Goal: Find specific page/section: Find specific page/section

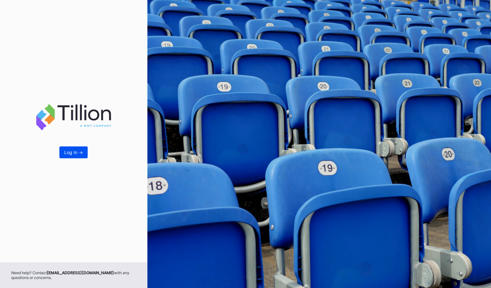
click at [78, 156] on button "Log In ->" at bounding box center [73, 152] width 28 height 12
click at [81, 155] on button "Log In ->" at bounding box center [73, 152] width 28 height 12
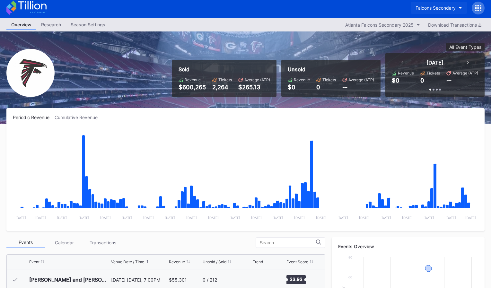
click at [430, 6] on div "Falcons Secondary" at bounding box center [435, 7] width 40 height 5
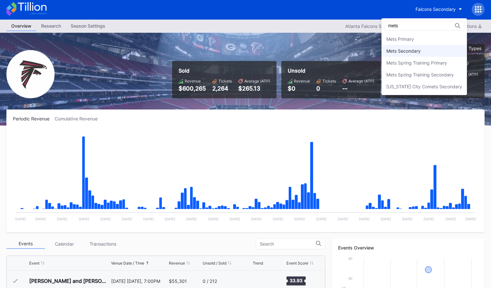
type input "mets"
click at [415, 50] on div "Mets Secondary" at bounding box center [403, 50] width 34 height 5
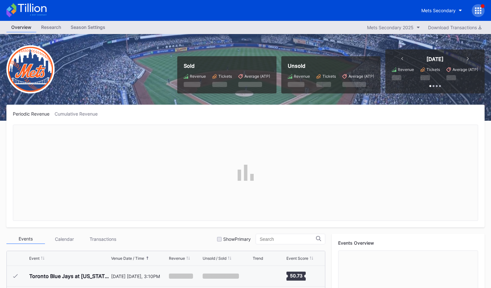
scroll to position [1626, 0]
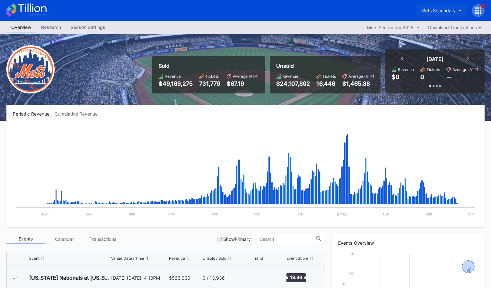
click at [427, 10] on div "Mets Secondary" at bounding box center [438, 10] width 34 height 5
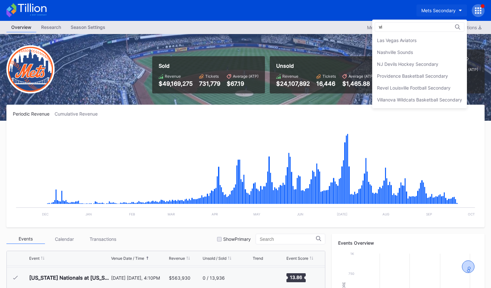
scroll to position [0, 0]
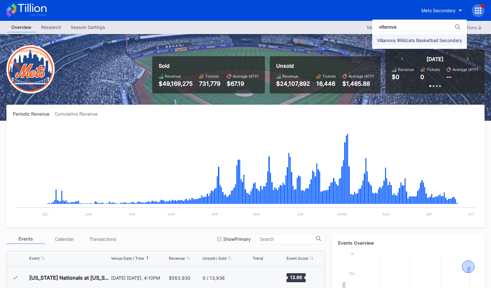
type input "villanova"
drag, startPoint x: 402, startPoint y: 42, endPoint x: 399, endPoint y: 45, distance: 4.8
click at [402, 42] on div "Villanova Wildcats Basketball Secondary" at bounding box center [419, 40] width 85 height 5
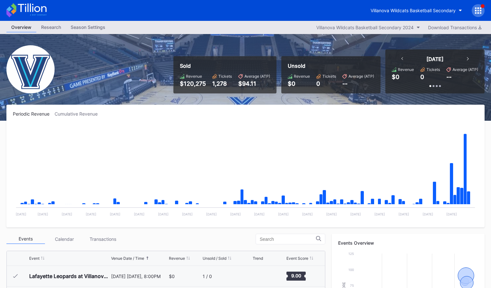
click at [389, 19] on div "Villanova Wildcats Basketball Secondary" at bounding box center [245, 10] width 491 height 21
click at [387, 26] on div "Villanova Wildcats Basketball Secondary 2024" at bounding box center [364, 27] width 97 height 5
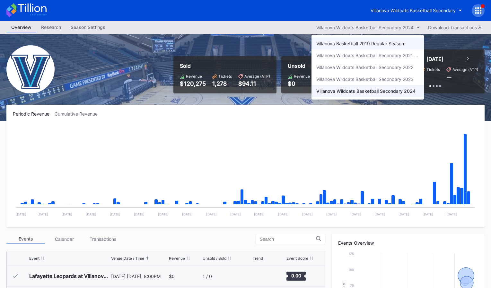
click at [403, 46] on div "Villanova Basketball 2019 Regular Season" at bounding box center [360, 43] width 88 height 5
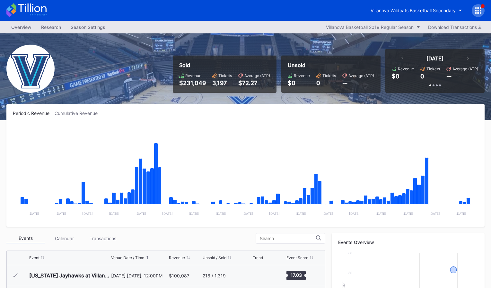
click at [380, 31] on div "Overview Research Season Settings Villanova Basketball 2019 Regular Season Down…" at bounding box center [245, 27] width 491 height 13
click at [378, 28] on div "Villanova Basketball 2019 Regular Season" at bounding box center [370, 26] width 88 height 5
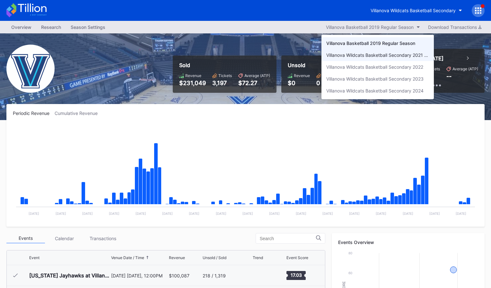
click at [378, 58] on div "Villanova Wildcats Basketball Secondary 2021 Regular Season" at bounding box center [377, 55] width 112 height 12
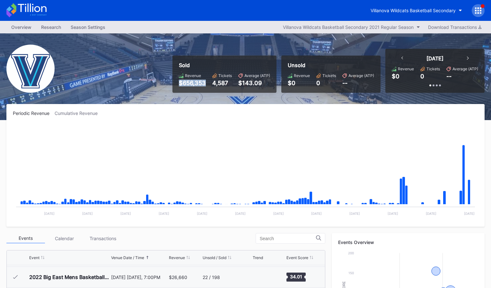
drag, startPoint x: 198, startPoint y: 80, endPoint x: 211, endPoint y: 81, distance: 13.5
click at [211, 80] on div "Revenue $656,353 Tickets 4,587 Average (ATP) $143.09" at bounding box center [224, 79] width 91 height 13
click at [266, 93] on div "Sold Revenue $656,353 Tickets 4,587 Average (ATP) $143.09 Unsold Revenue $0 Tic…" at bounding box center [245, 76] width 491 height 87
click at [411, 11] on div "Villanova Wildcats Basketball Secondary" at bounding box center [413, 10] width 85 height 5
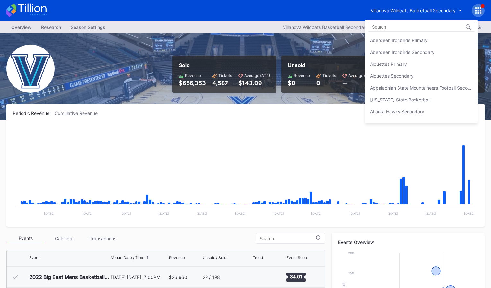
scroll to position [2230, 0]
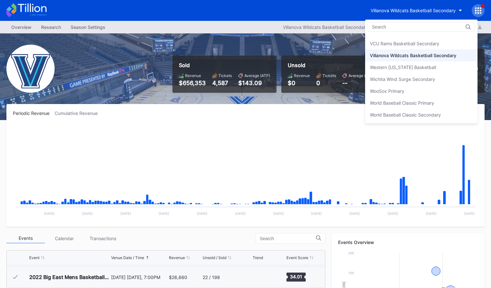
drag, startPoint x: 296, startPoint y: 57, endPoint x: 324, endPoint y: 37, distance: 34.8
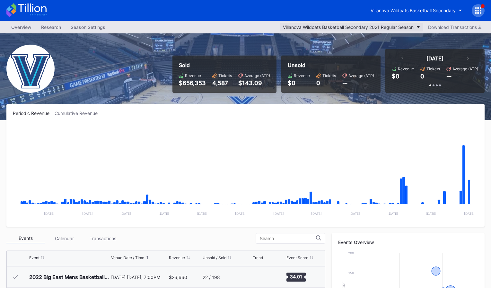
click at [331, 26] on div "Villanova Wildcats Basketball Secondary 2021 Regular Season" at bounding box center [348, 26] width 131 height 5
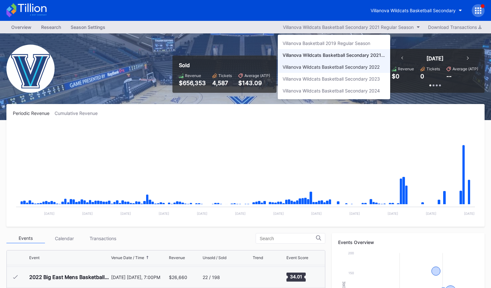
click at [356, 64] on div "Villanova Wildcats Basketball Secondary 2022" at bounding box center [331, 66] width 97 height 5
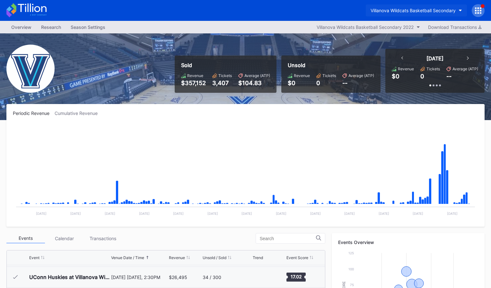
click at [403, 11] on div "Villanova Wildcats Basketball Secondary" at bounding box center [413, 10] width 85 height 5
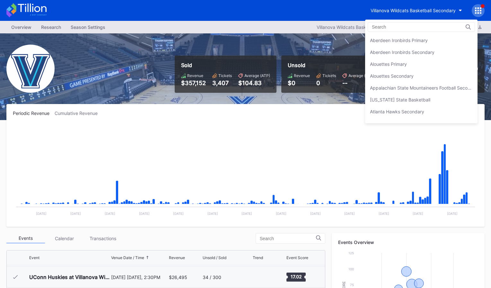
scroll to position [2230, 0]
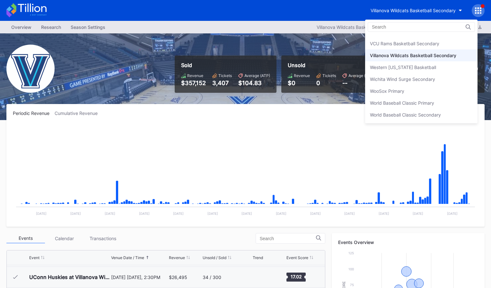
drag, startPoint x: 315, startPoint y: 50, endPoint x: 334, endPoint y: 39, distance: 21.4
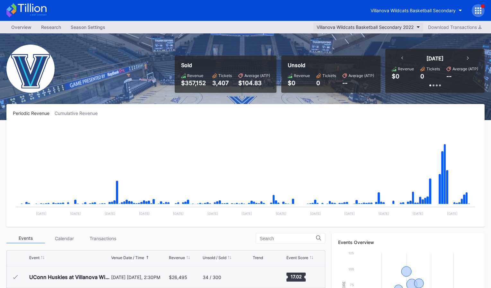
click at [350, 27] on div "Villanova Wildcats Basketball Secondary 2022" at bounding box center [365, 26] width 97 height 5
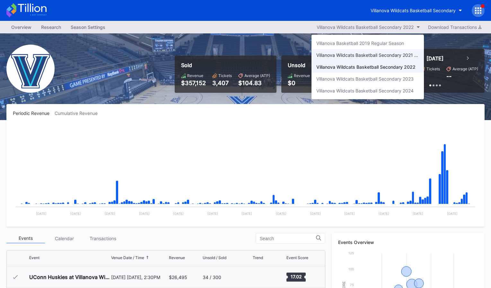
click at [389, 55] on div "Villanova Wildcats Basketball Secondary 2021 Regular Season" at bounding box center [367, 54] width 103 height 5
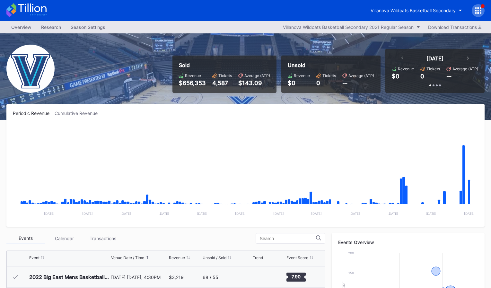
scroll to position [332, 0]
click at [365, 30] on button "Villanova Wildcats Basketball Secondary 2021 Regular Season" at bounding box center [352, 27] width 144 height 9
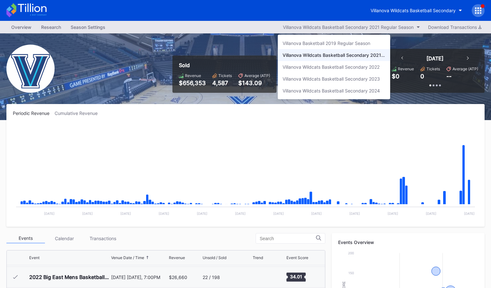
click at [368, 97] on div "Villanova Basketball 2019 Regular Season Villanova Wildcats Basketball Secondar…" at bounding box center [334, 67] width 112 height 65
click at [366, 90] on div "Villanova Wildcats Basketball Secondary 2024" at bounding box center [331, 90] width 97 height 5
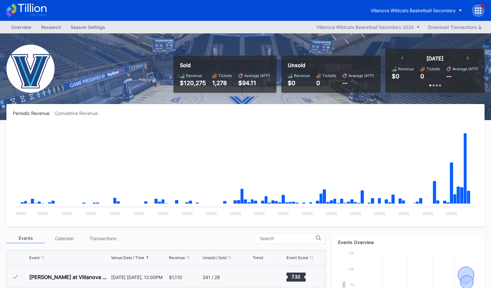
click at [30, 10] on icon at bounding box center [32, 8] width 29 height 9
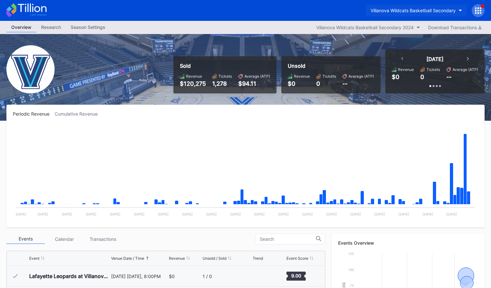
click at [427, 13] on div "Villanova Wildcats Basketball Secondary" at bounding box center [413, 10] width 85 height 5
click at [390, 4] on button "Villanova Wildcats Basketball Secondary" at bounding box center [416, 10] width 101 height 12
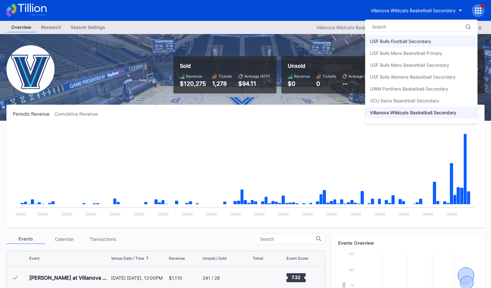
scroll to position [2178, 0]
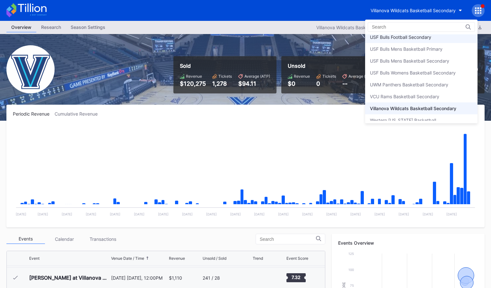
click at [396, 43] on div "Aberdeen Ironbirds Primary Aberdeen Ironbirds Secondary Alouettes Primary Aloue…" at bounding box center [421, 77] width 112 height 86
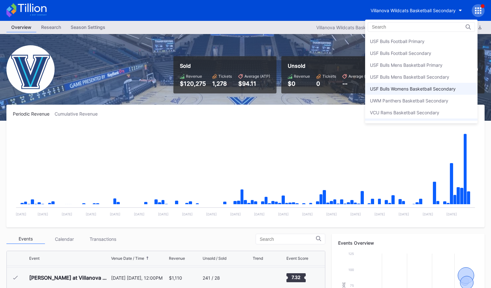
scroll to position [2157, 0]
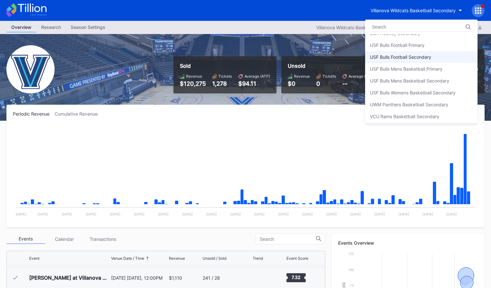
click at [402, 61] on div "USF Bulls Football Secondary" at bounding box center [421, 57] width 112 height 12
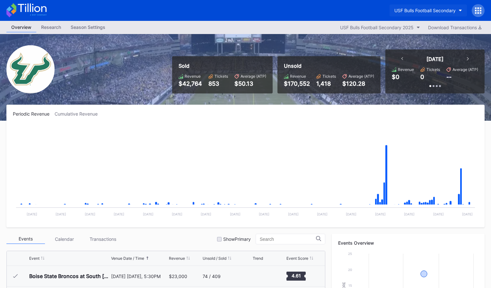
click at [428, 8] on div "USF Bulls Football Secondary" at bounding box center [424, 10] width 61 height 5
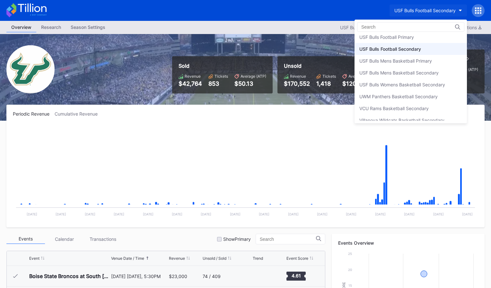
scroll to position [2147, 0]
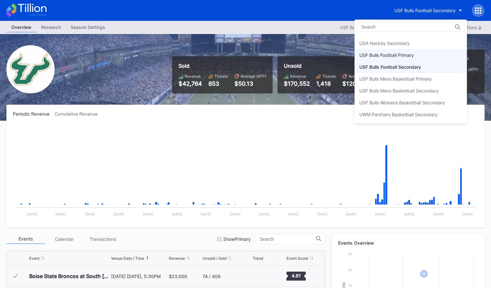
click at [414, 57] on div "USF Bulls Football Primary" at bounding box center [386, 54] width 55 height 5
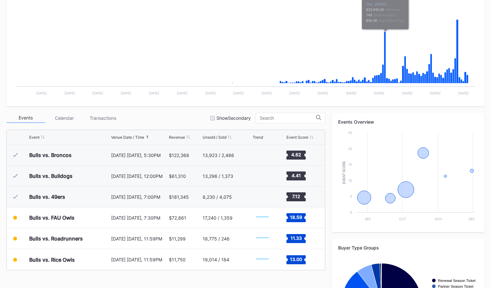
scroll to position [197, 0]
